Goal: Information Seeking & Learning: Check status

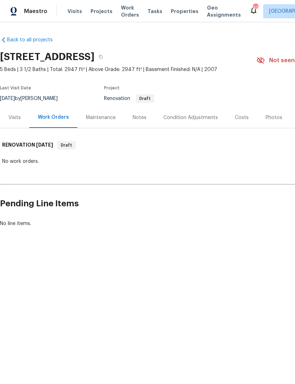
click at [16, 123] on div "Visits" at bounding box center [14, 117] width 29 height 21
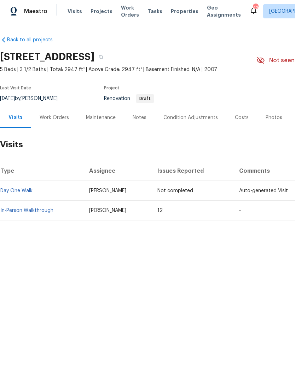
click at [277, 116] on div "Photos" at bounding box center [274, 117] width 17 height 7
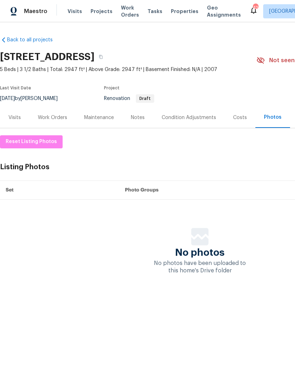
click at [237, 116] on div "Costs" at bounding box center [240, 117] width 14 height 7
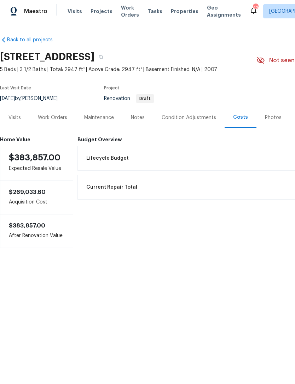
click at [139, 119] on div "Notes" at bounding box center [138, 117] width 14 height 7
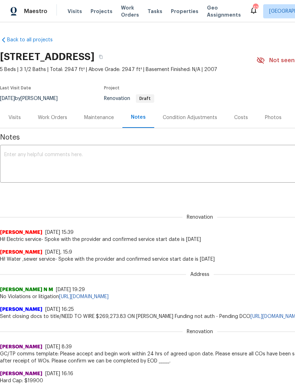
click at [14, 121] on div "Visits" at bounding box center [14, 117] width 29 height 21
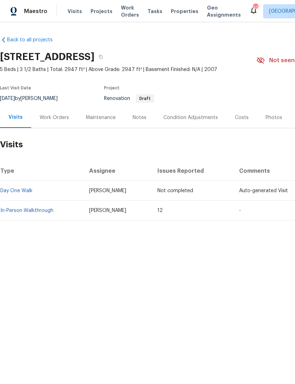
click at [22, 212] on link "In-Person Walkthrough" at bounding box center [26, 210] width 53 height 5
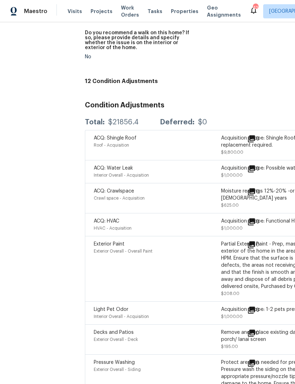
scroll to position [1971, 0]
click at [197, 333] on div "Decks and Patios Exterior Overall - Deck" at bounding box center [157, 339] width 127 height 21
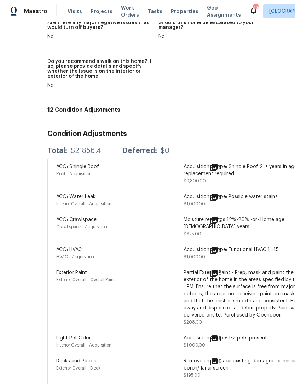
scroll to position [1941, 37]
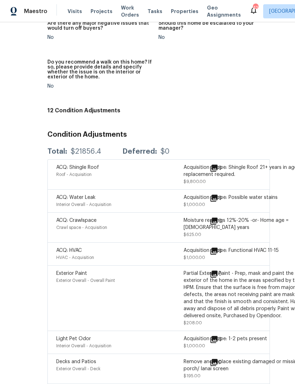
click at [210, 218] on icon at bounding box center [213, 221] width 7 height 7
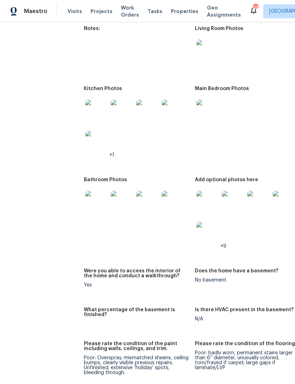
scroll to position [949, 0]
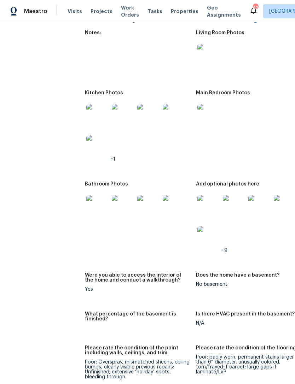
click at [86, 109] on img at bounding box center [97, 115] width 23 height 23
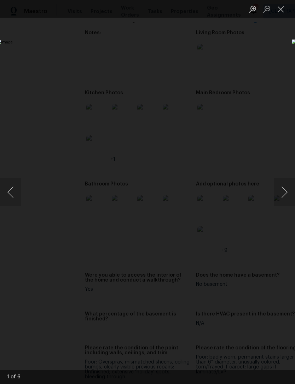
click at [286, 194] on button "Next image" at bounding box center [284, 192] width 21 height 28
click at [277, 194] on button "Next image" at bounding box center [284, 192] width 21 height 28
click at [280, 197] on button "Next image" at bounding box center [284, 192] width 21 height 28
click at [284, 190] on button "Next image" at bounding box center [284, 192] width 21 height 28
click at [291, 194] on button "Next image" at bounding box center [284, 192] width 21 height 28
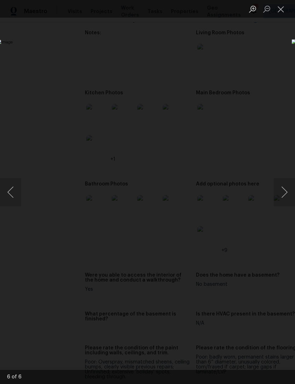
click at [285, 193] on button "Next image" at bounding box center [284, 192] width 21 height 28
click at [284, 192] on button "Next image" at bounding box center [284, 192] width 21 height 28
click at [290, 187] on button "Next image" at bounding box center [284, 192] width 21 height 28
click at [283, 10] on button "Close lightbox" at bounding box center [281, 9] width 14 height 12
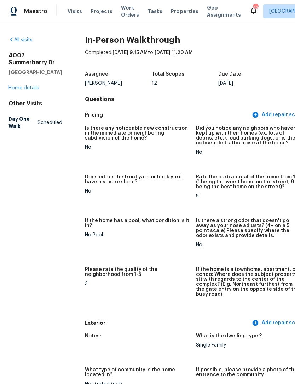
scroll to position [0, 0]
click at [22, 91] on link "Home details" at bounding box center [23, 88] width 31 height 5
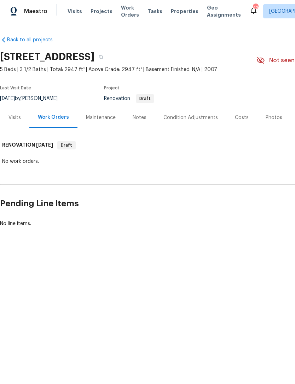
click at [140, 117] on div "Notes" at bounding box center [140, 117] width 14 height 7
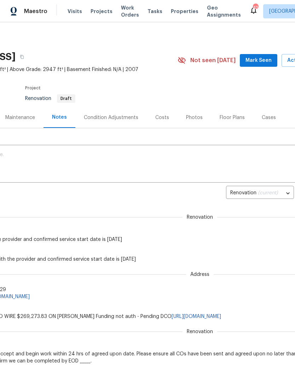
scroll to position [0, 79]
click at [161, 116] on div "Costs" at bounding box center [162, 117] width 14 height 7
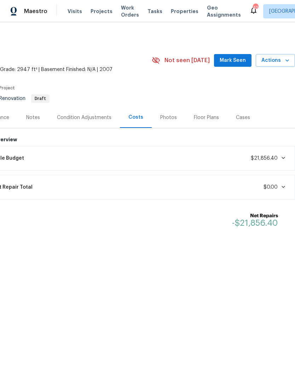
scroll to position [0, 98]
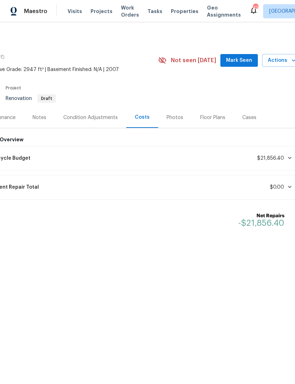
click at [170, 118] on div "Photos" at bounding box center [175, 117] width 17 height 7
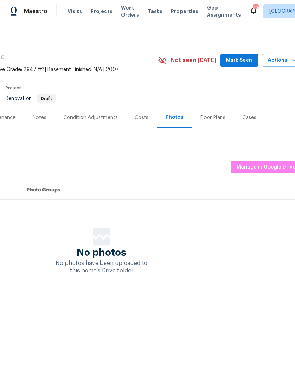
scroll to position [0, 97]
click at [206, 117] on div "Floor Plans" at bounding box center [214, 117] width 25 height 7
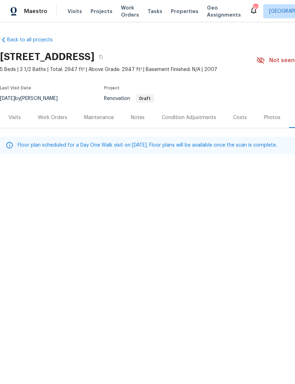
click at [18, 118] on div "Visits" at bounding box center [14, 117] width 12 height 7
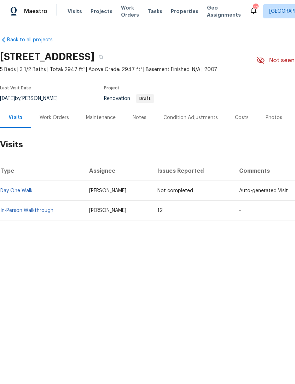
click at [55, 121] on div "Work Orders" at bounding box center [54, 117] width 29 height 7
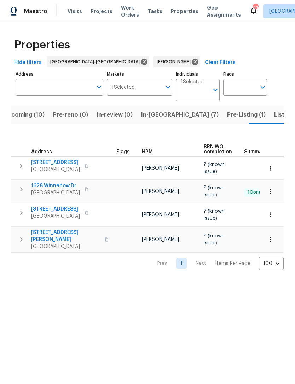
click at [274, 117] on span "Listed (5)" at bounding box center [287, 115] width 27 height 10
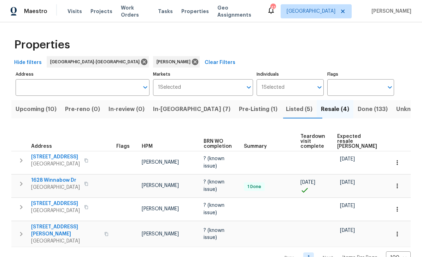
click at [295, 108] on span "Done (133)" at bounding box center [373, 109] width 30 height 10
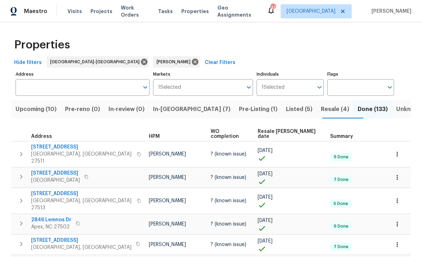
click at [295, 112] on span "Resale (4)" at bounding box center [335, 109] width 28 height 10
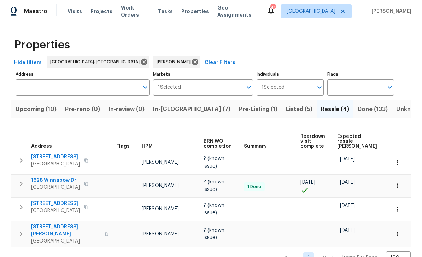
click at [286, 113] on span "Listed (5)" at bounding box center [299, 109] width 27 height 10
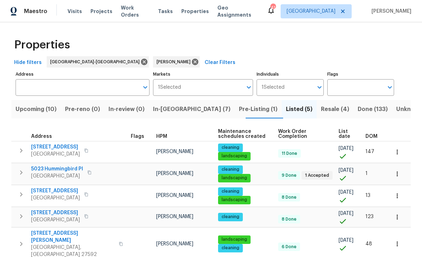
click at [239, 110] on span "Pre-Listing (1)" at bounding box center [258, 109] width 39 height 10
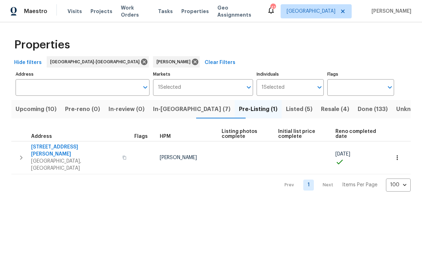
click at [182, 108] on span "In-[GEOGRAPHIC_DATA] (7)" at bounding box center [191, 109] width 77 height 10
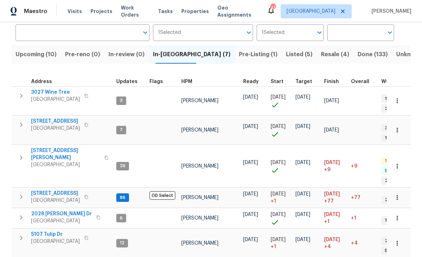
scroll to position [6, 0]
click at [68, 210] on span "2028 Sir Michael Dr" at bounding box center [61, 213] width 61 height 7
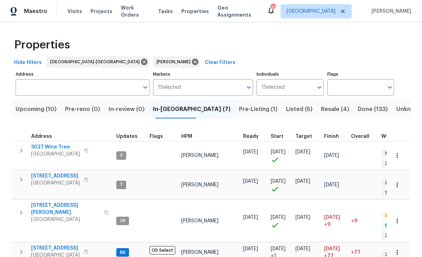
scroll to position [0, 0]
click at [35, 110] on span "Upcoming (10)" at bounding box center [36, 109] width 41 height 10
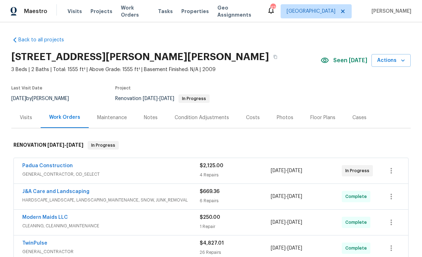
click at [31, 121] on div "Visits" at bounding box center [26, 117] width 12 height 7
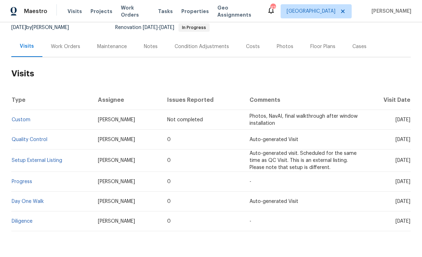
scroll to position [71, 0]
click at [64, 50] on div "Work Orders" at bounding box center [65, 46] width 29 height 7
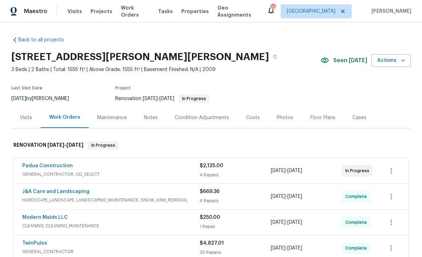
click at [252, 117] on div "Costs" at bounding box center [253, 117] width 14 height 7
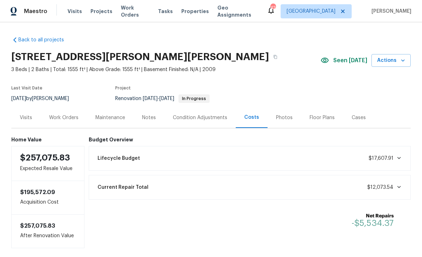
click at [75, 123] on div "Work Orders" at bounding box center [64, 117] width 46 height 21
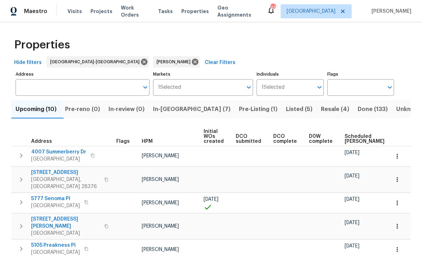
click at [352, 134] on span "Scheduled [PERSON_NAME]" at bounding box center [365, 139] width 40 height 10
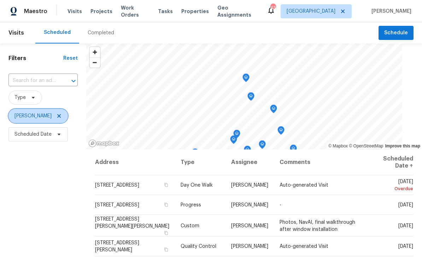
click at [62, 115] on span "[PERSON_NAME]" at bounding box center [37, 116] width 59 height 14
click at [57, 118] on icon at bounding box center [59, 116] width 6 height 6
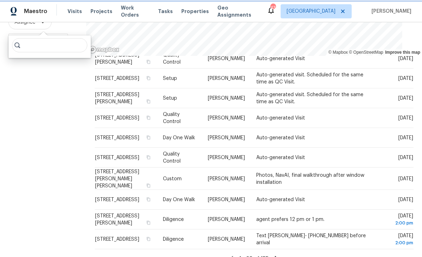
scroll to position [23, 0]
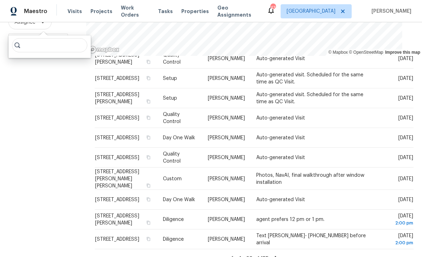
click at [279, 255] on icon at bounding box center [276, 258] width 6 height 6
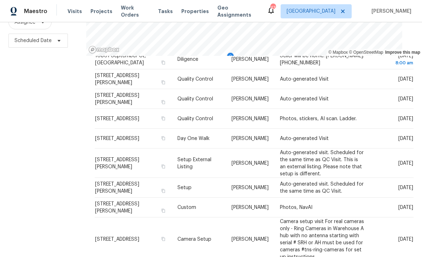
click at [281, 242] on div "Address Type Assignee Comments Scheduled Date ↑ 4645 Low Ground Ct, Garner, NC …" at bounding box center [254, 35] width 319 height 478
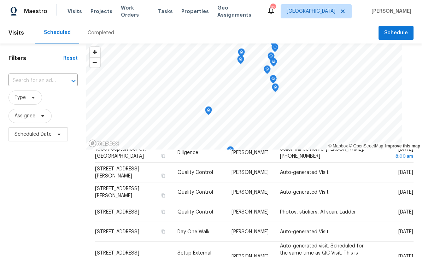
scroll to position [260, 0]
click at [25, 122] on span "Assignee" at bounding box center [29, 116] width 43 height 14
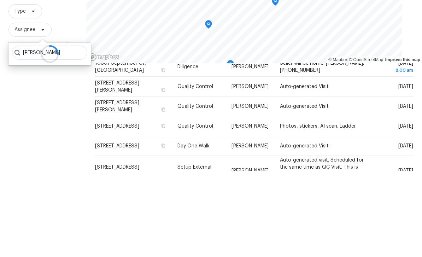
type input "Preston sexton"
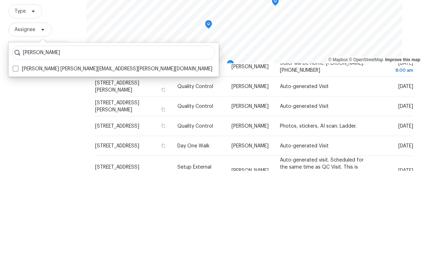
click at [80, 152] on label "Preston Sexton preston.sexton@opendoor.com" at bounding box center [113, 155] width 200 height 7
click at [17, 152] on input "Preston Sexton preston.sexton@opendoor.com" at bounding box center [15, 154] width 5 height 5
checkbox input "true"
